Goal: Information Seeking & Learning: Learn about a topic

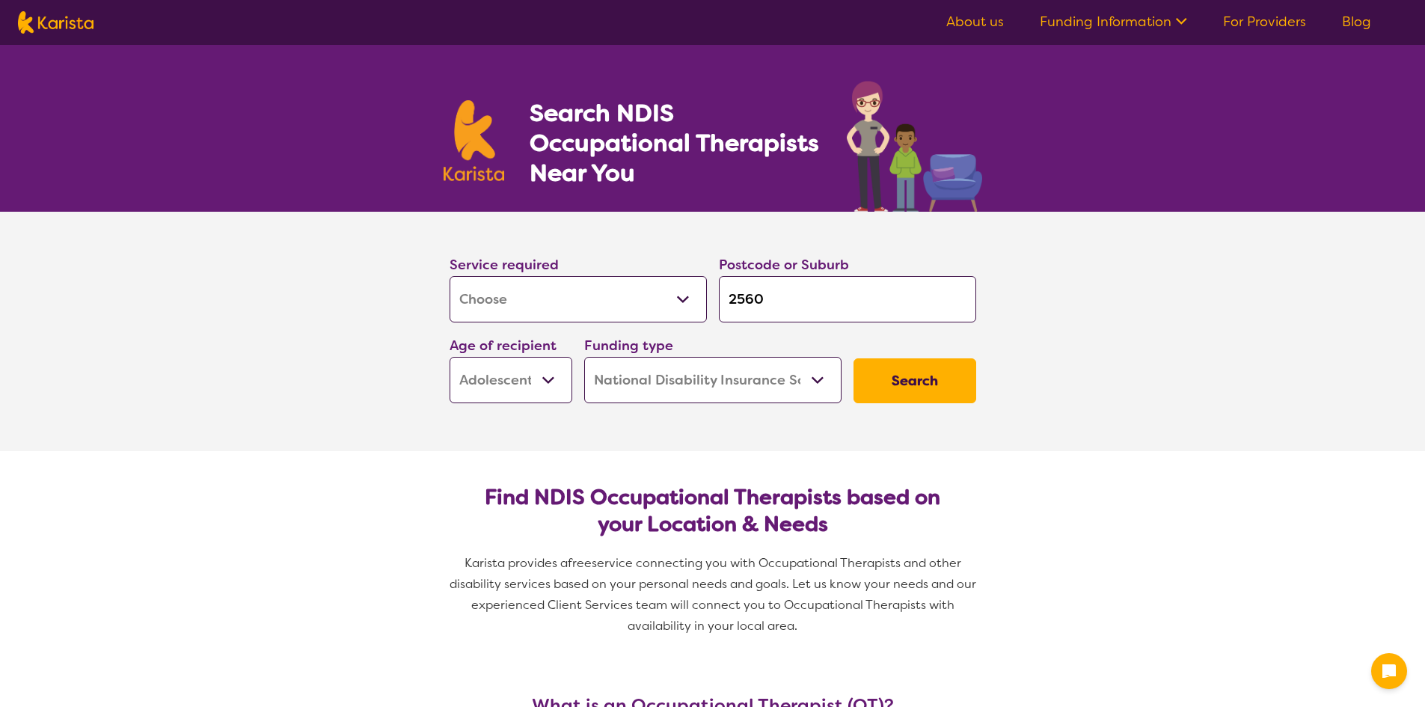
select select "[MEDICAL_DATA]"
select select "AS"
select select "NDIS"
select select "[MEDICAL_DATA]"
select select "AS"
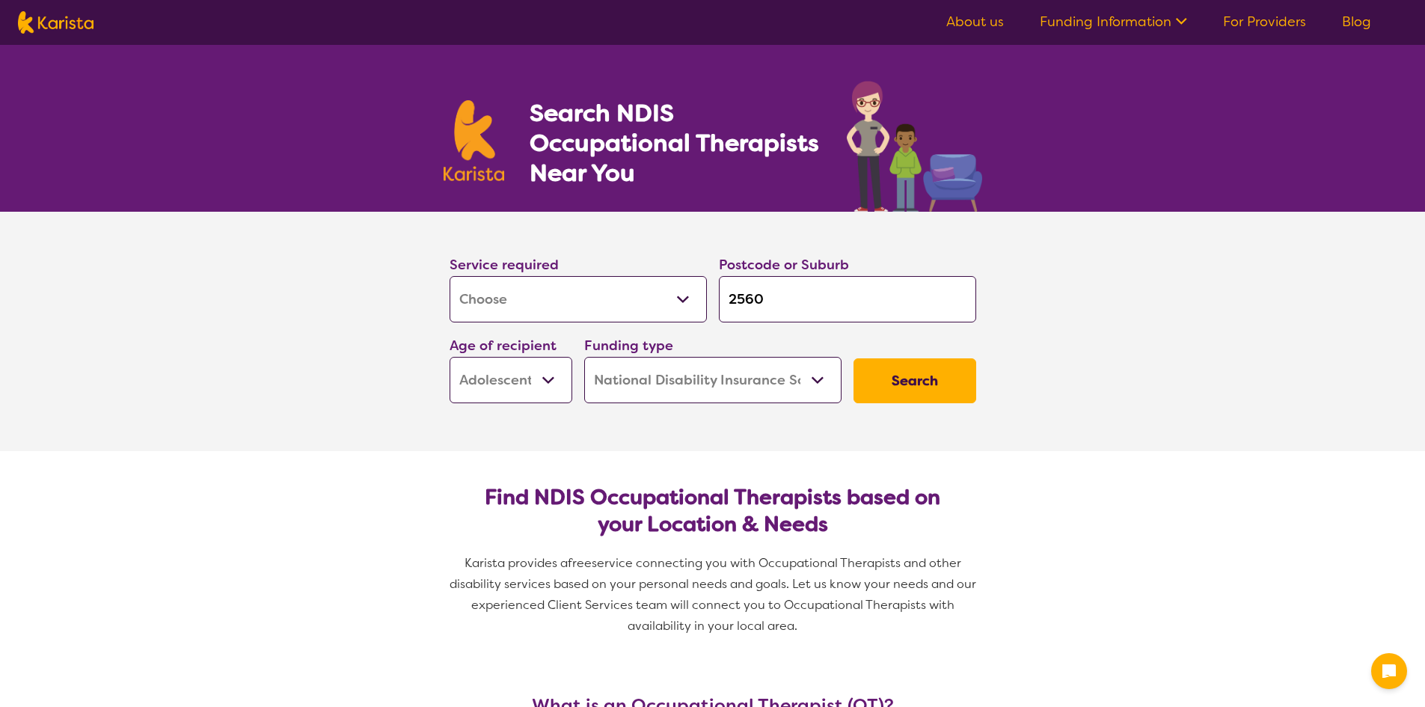
select select "NDIS"
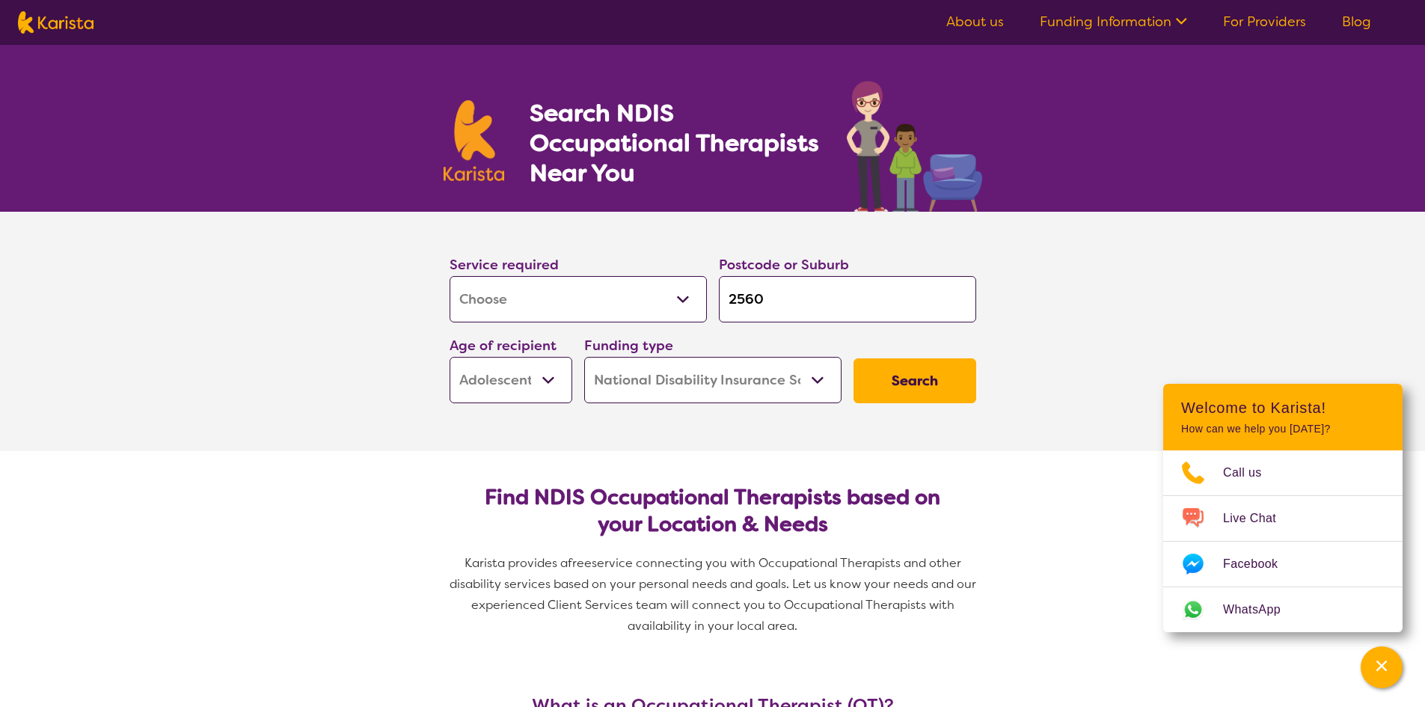
click at [541, 377] on select "Early Childhood - 0 to 9 Child - 10 to 11 Adolescent - 12 to 17 Adult - 18 to 6…" at bounding box center [511, 380] width 123 height 46
click at [533, 376] on select "Early Childhood - 0 to 9 Child - 10 to 11 Adolescent - 12 to 17 Adult - 18 to 6…" at bounding box center [511, 380] width 123 height 46
select select "EC"
click at [450, 357] on select "Early Childhood - 0 to 9 Child - 10 to 11 Adolescent - 12 to 17 Adult - 18 to 6…" at bounding box center [511, 380] width 123 height 46
select select "EC"
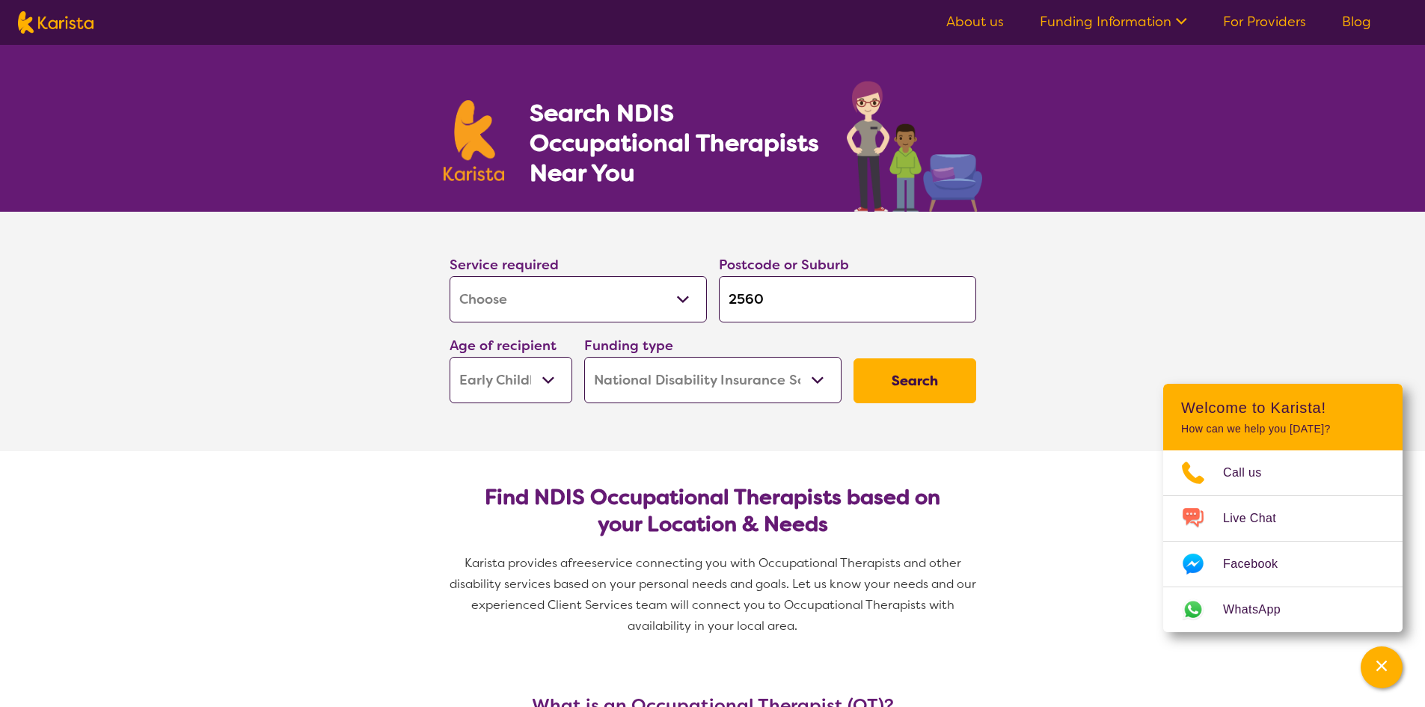
click at [919, 367] on button "Search" at bounding box center [915, 380] width 123 height 45
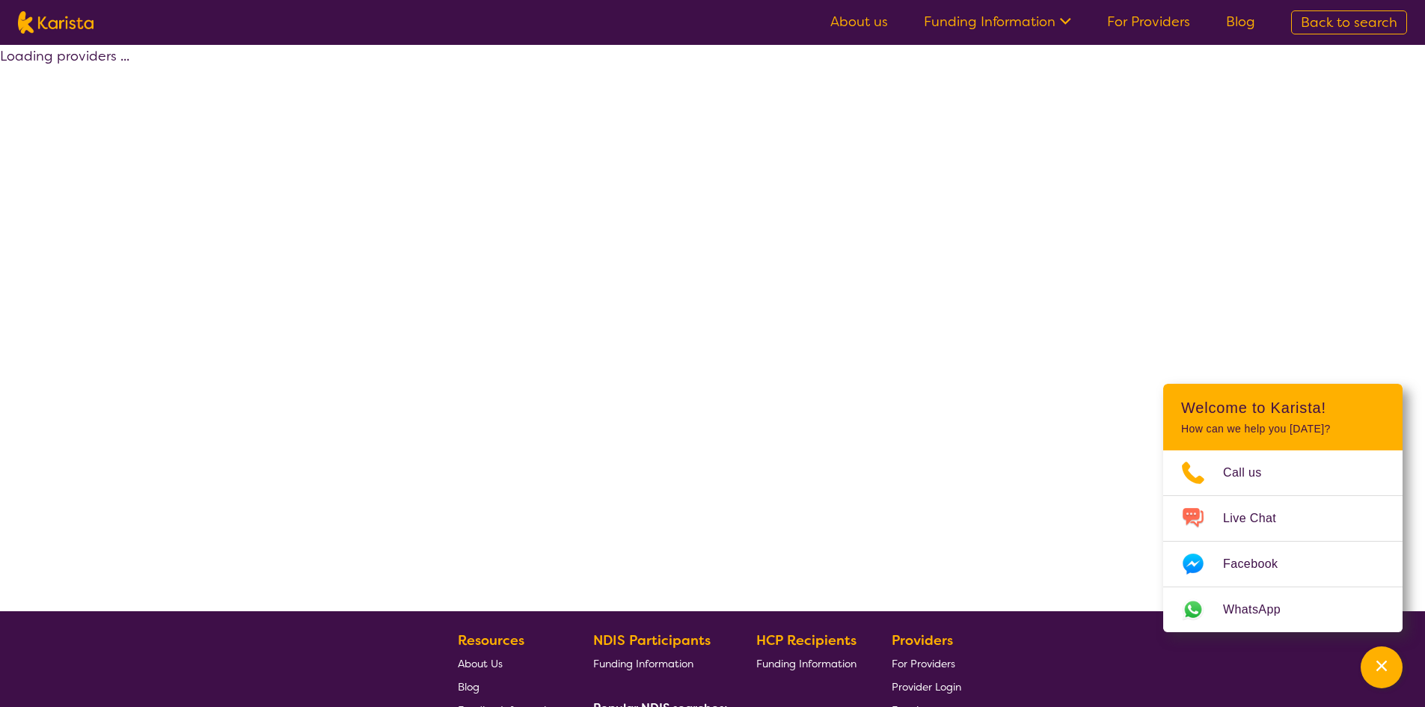
select select "by_score"
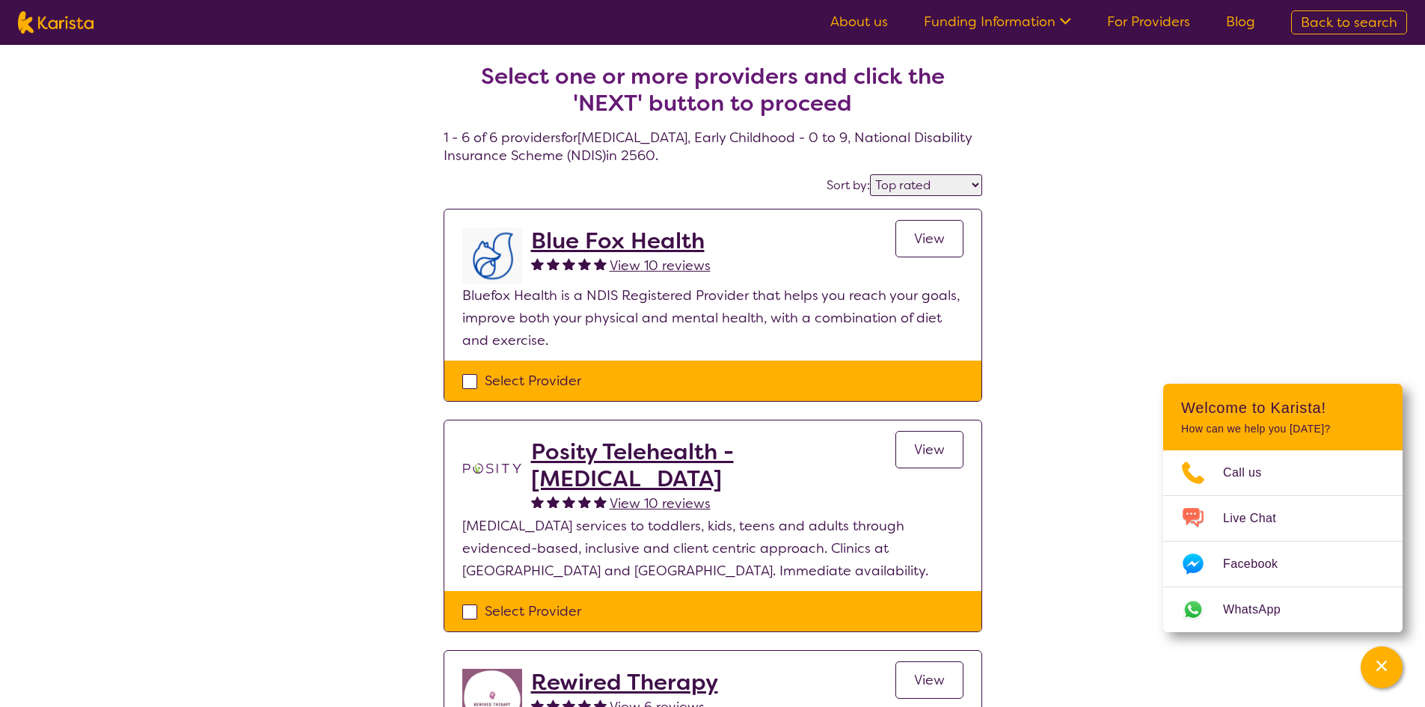
select select "[MEDICAL_DATA]"
select select "EC"
select select "NDIS"
select select "[MEDICAL_DATA]"
select select "EC"
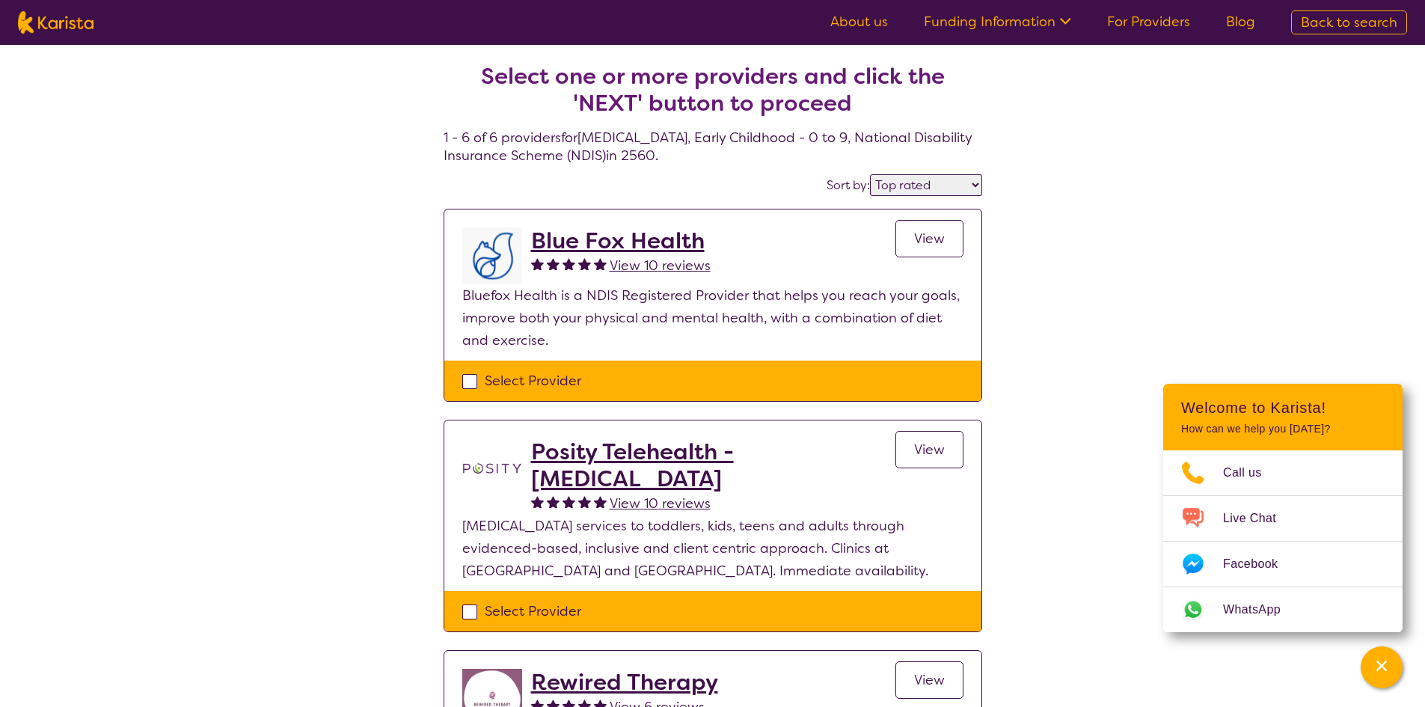
select select "NDIS"
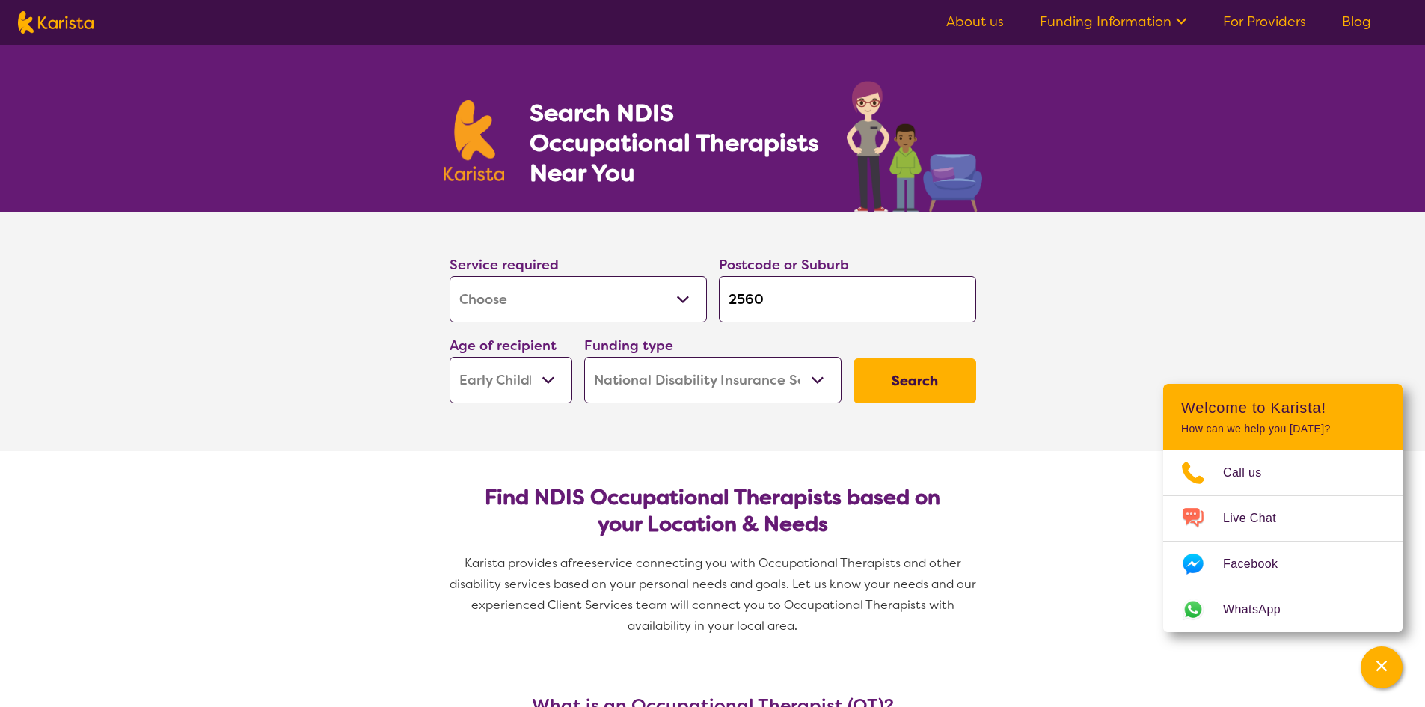
click at [667, 314] on select "Allied Health Assistant Assessment ([MEDICAL_DATA] or [MEDICAL_DATA]) Behaviour…" at bounding box center [578, 299] width 257 height 46
click at [450, 276] on select "Allied Health Assistant Assessment ([MEDICAL_DATA] or [MEDICAL_DATA]) Behaviour…" at bounding box center [578, 299] width 257 height 46
